Goal: Transaction & Acquisition: Purchase product/service

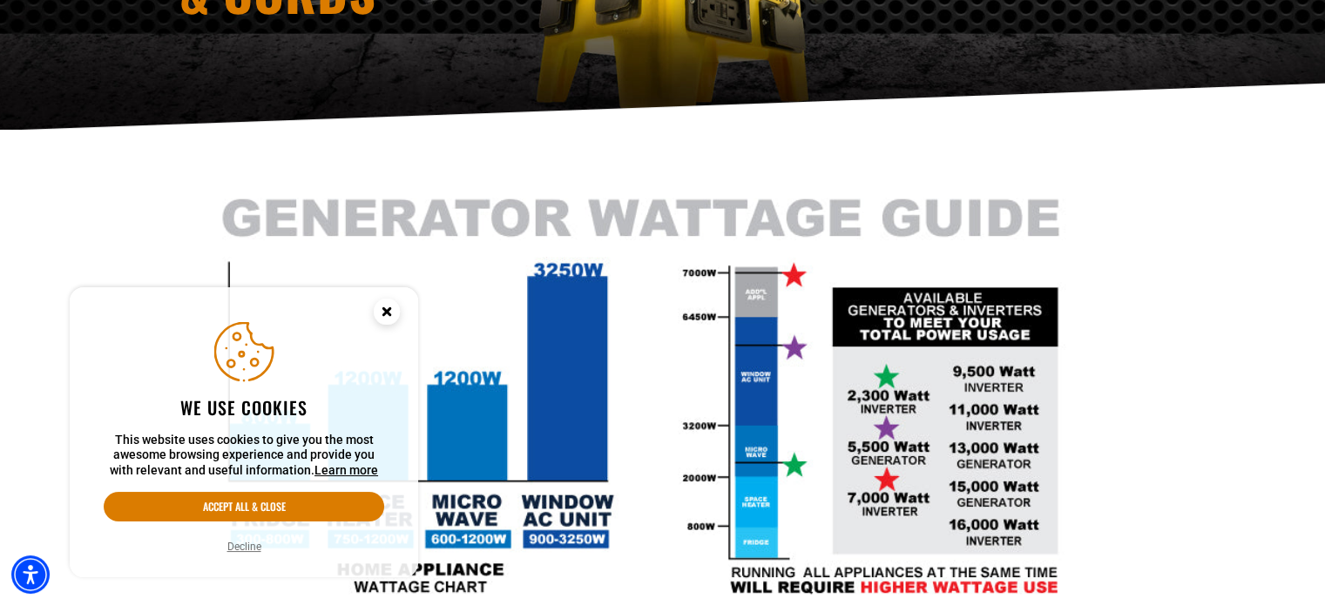
scroll to position [523, 0]
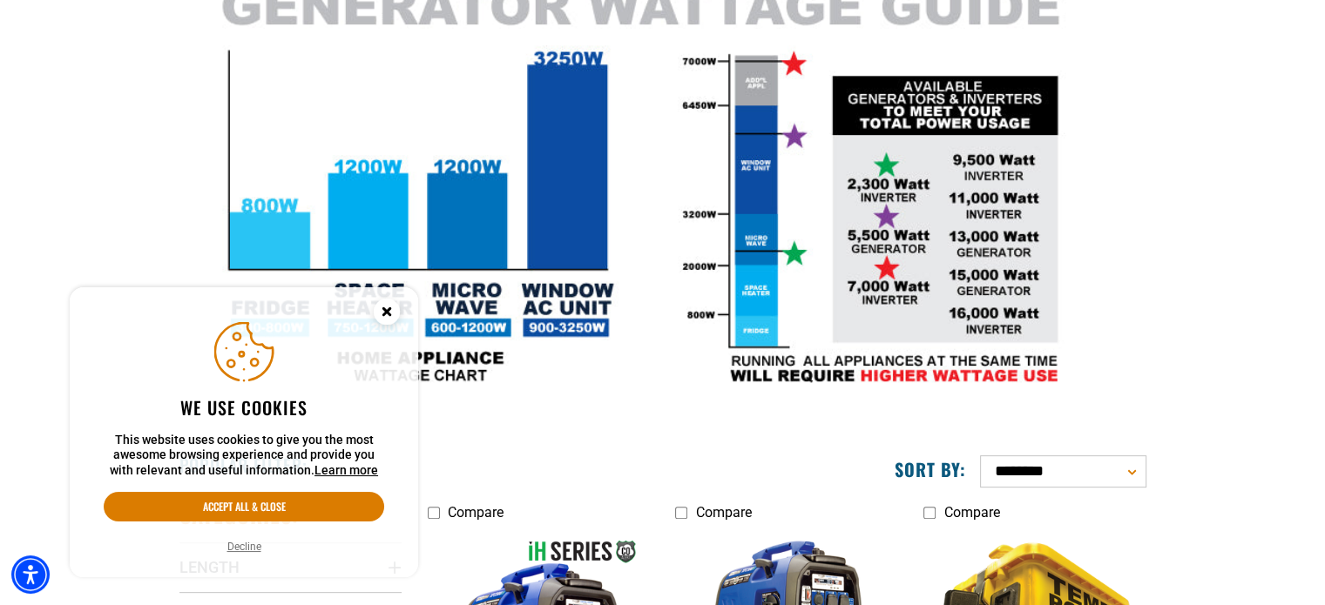
click at [385, 304] on circle "Close this option" at bounding box center [387, 312] width 26 height 26
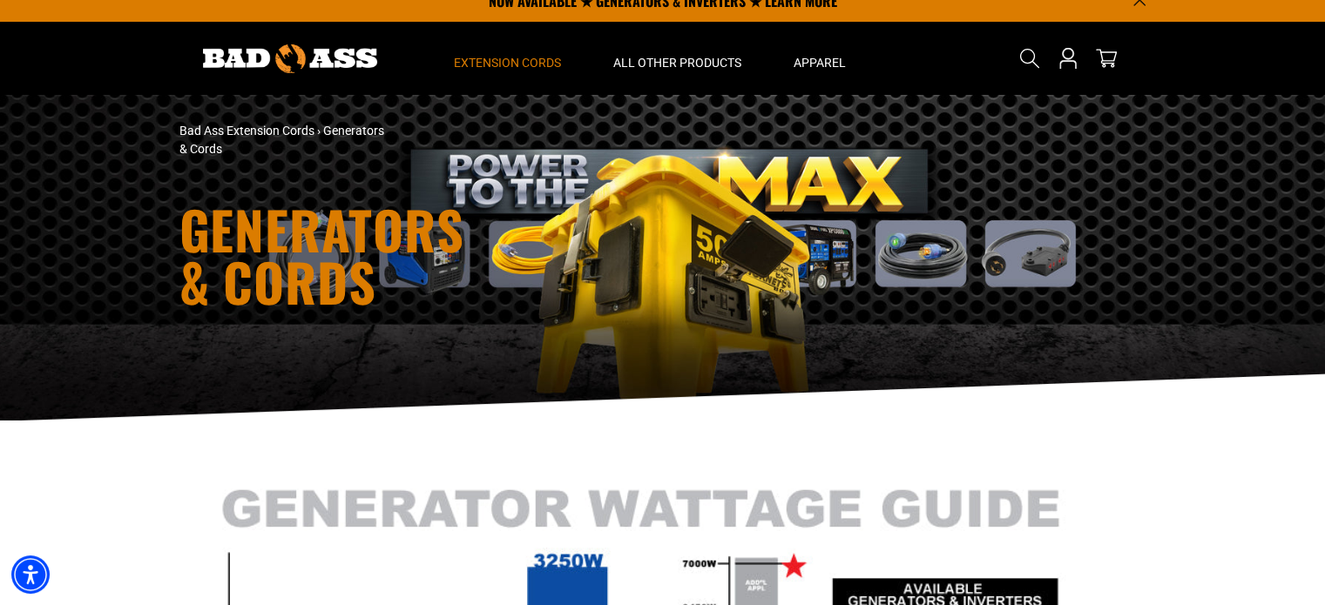
scroll to position [0, 0]
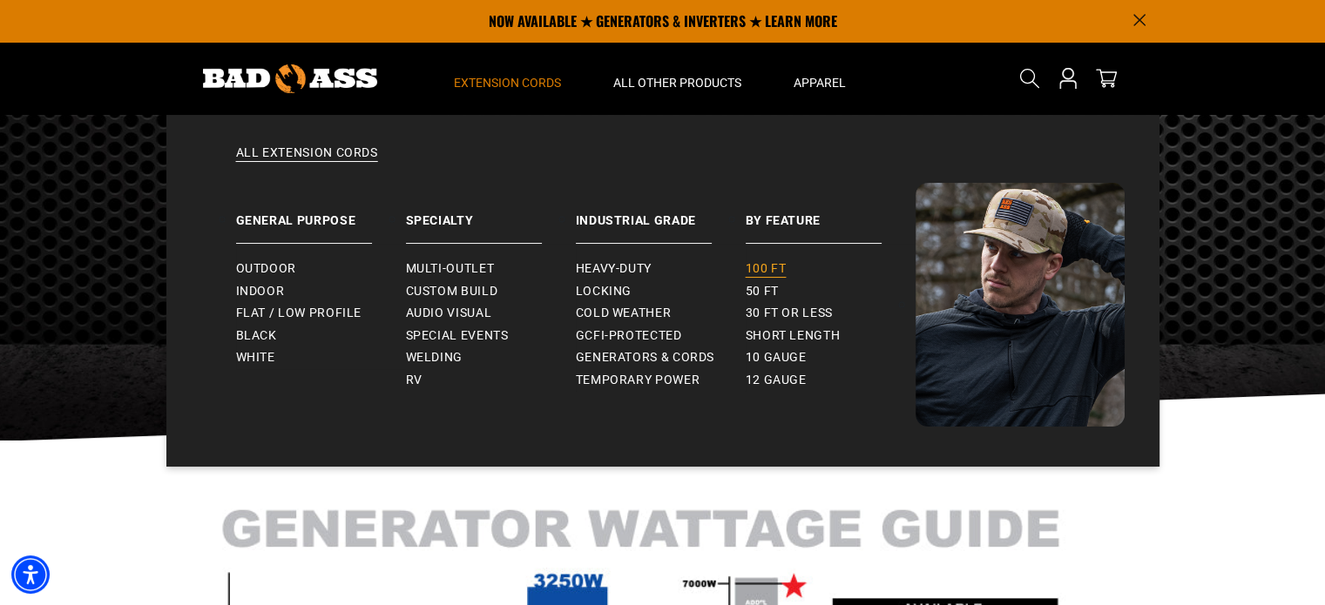
click at [773, 268] on span "100 ft" at bounding box center [766, 269] width 41 height 16
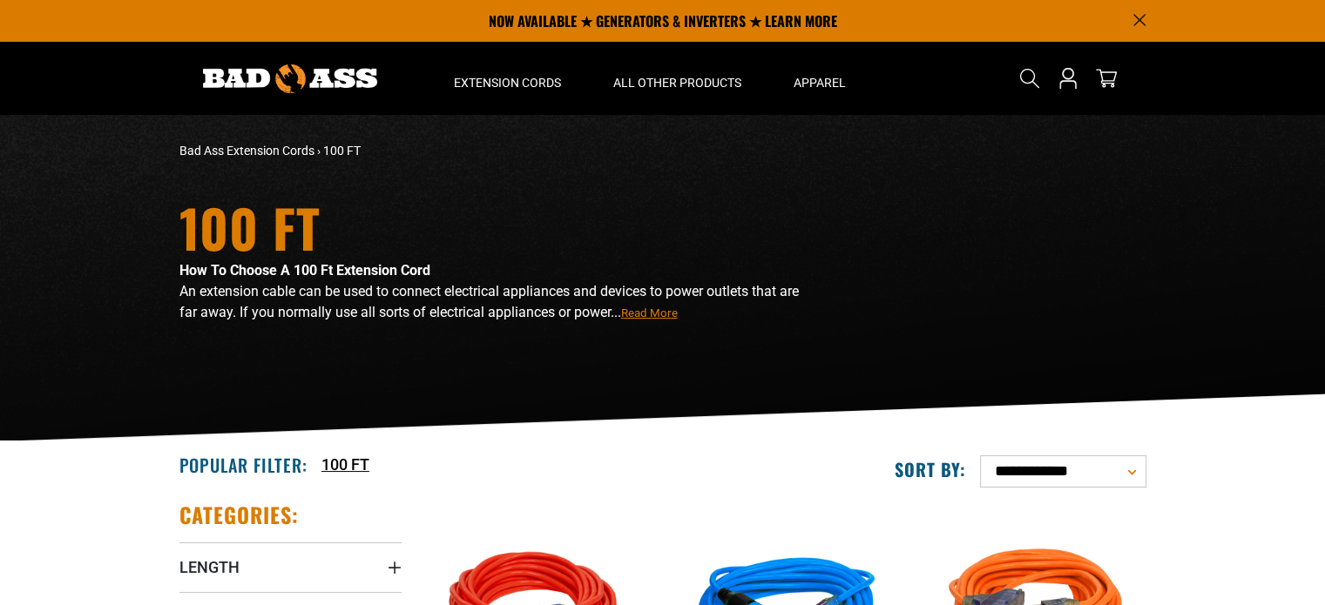
scroll to position [261, 0]
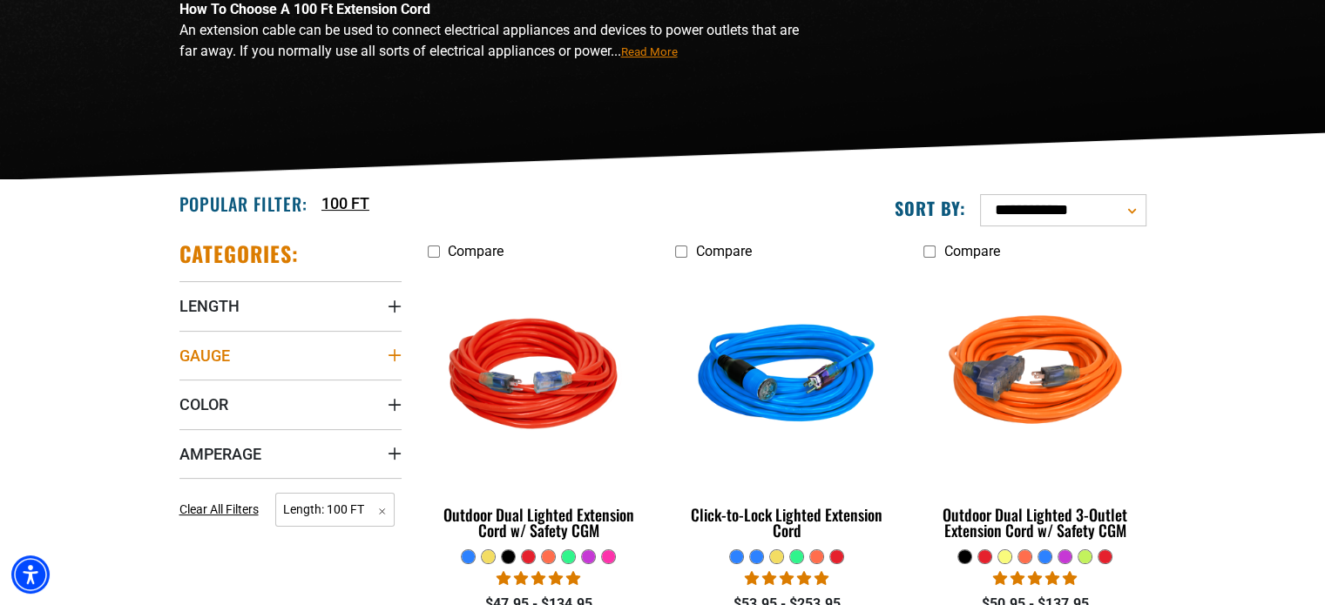
click at [396, 352] on icon "Gauge" at bounding box center [395, 355] width 14 height 14
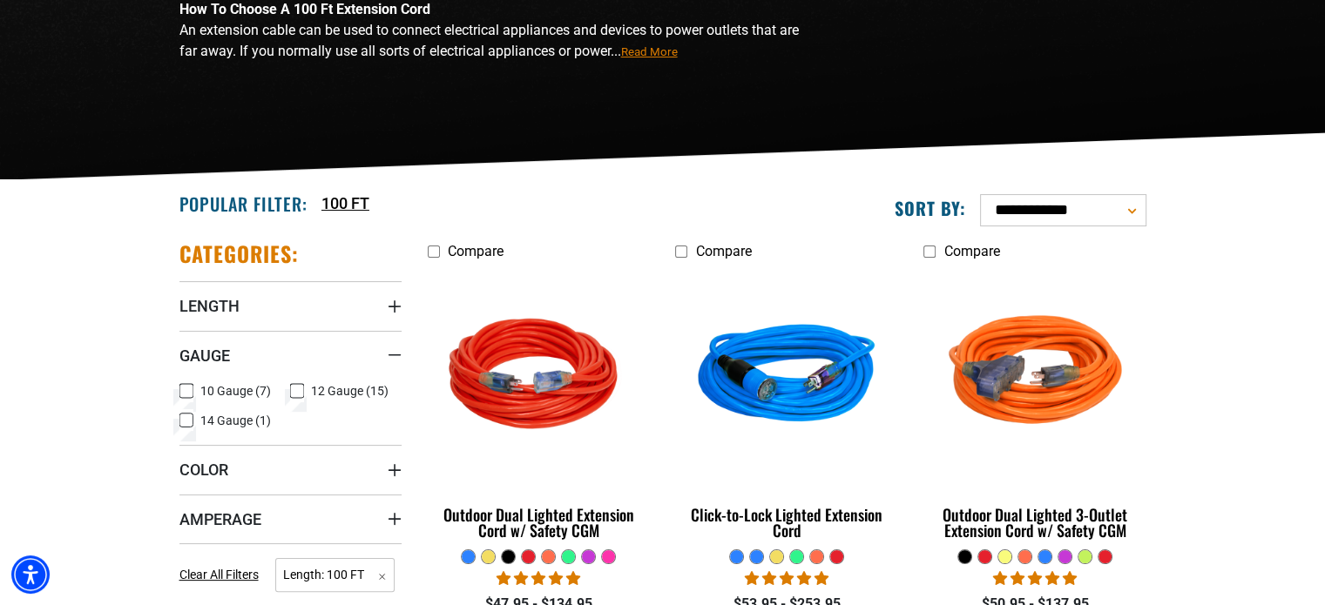
click at [192, 390] on icon at bounding box center [186, 391] width 14 height 23
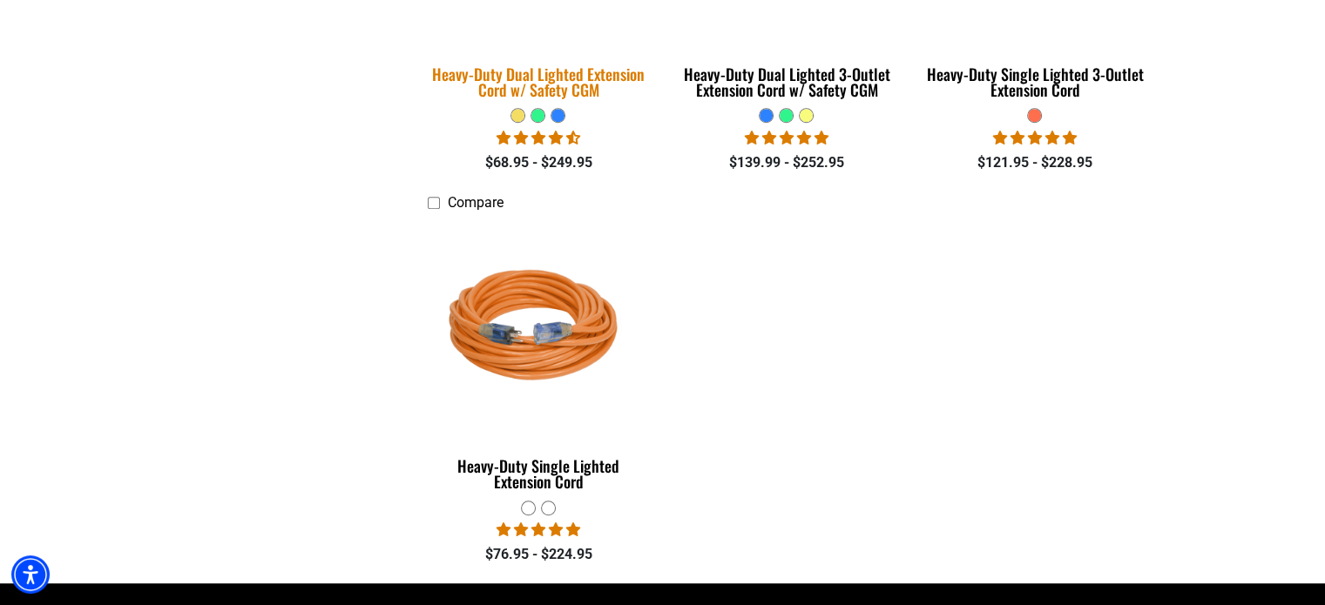
scroll to position [1133, 0]
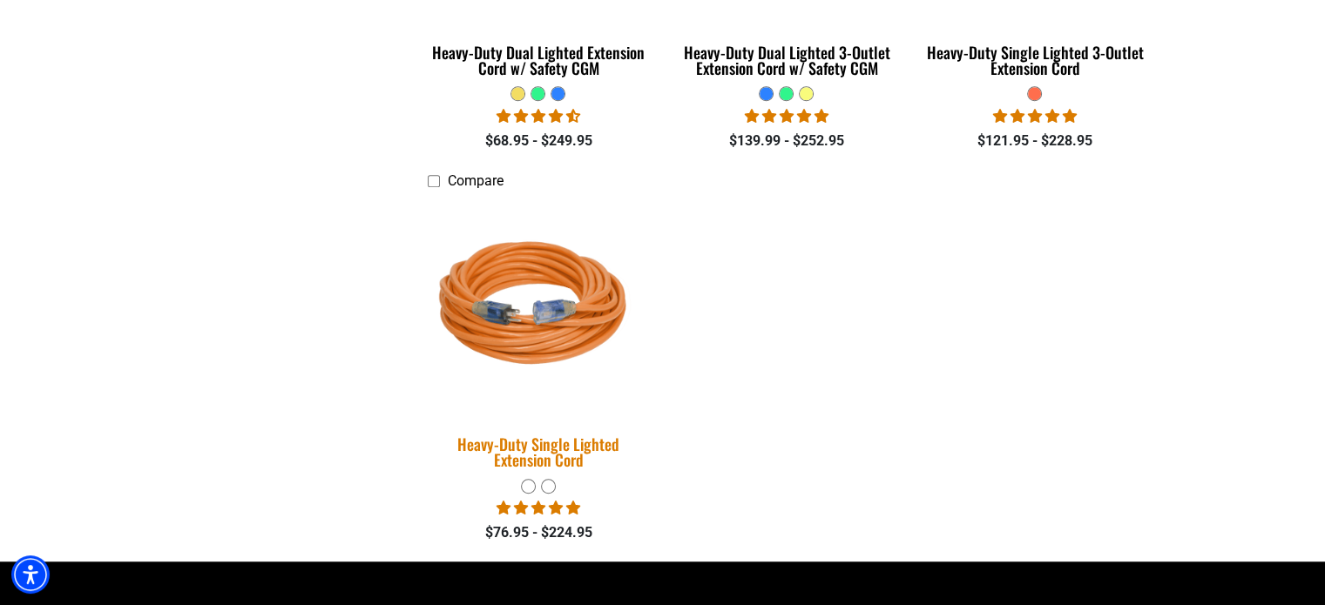
click at [540, 260] on img at bounding box center [538, 306] width 244 height 223
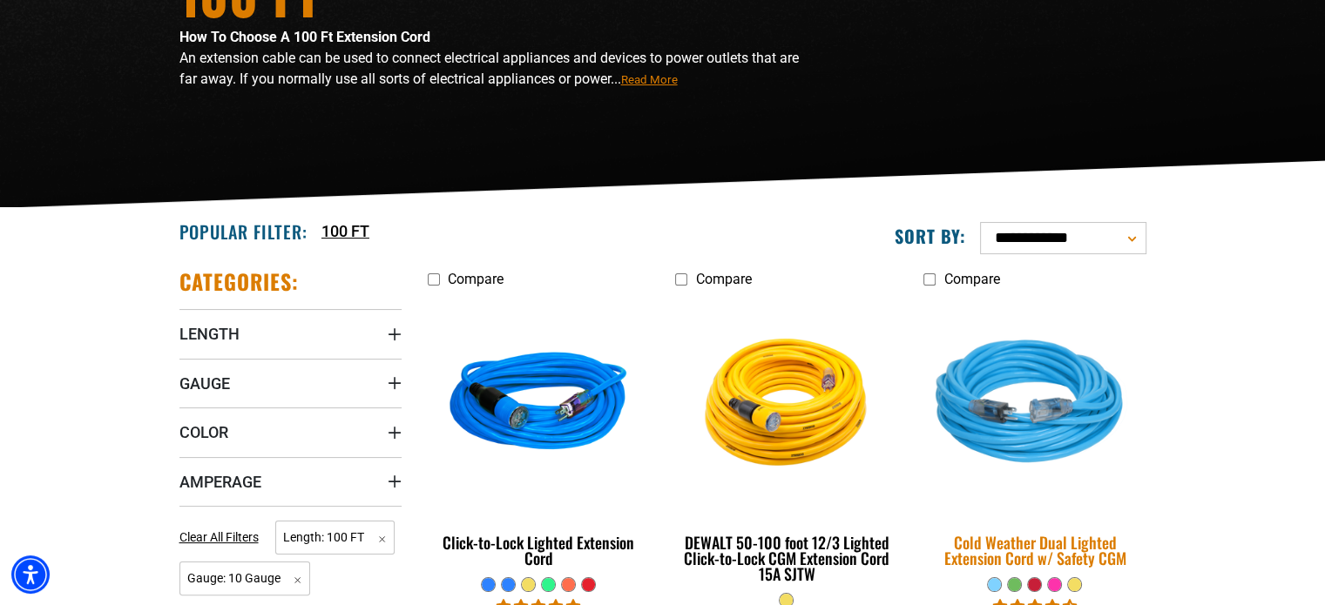
scroll to position [436, 0]
